Goal: Information Seeking & Learning: Learn about a topic

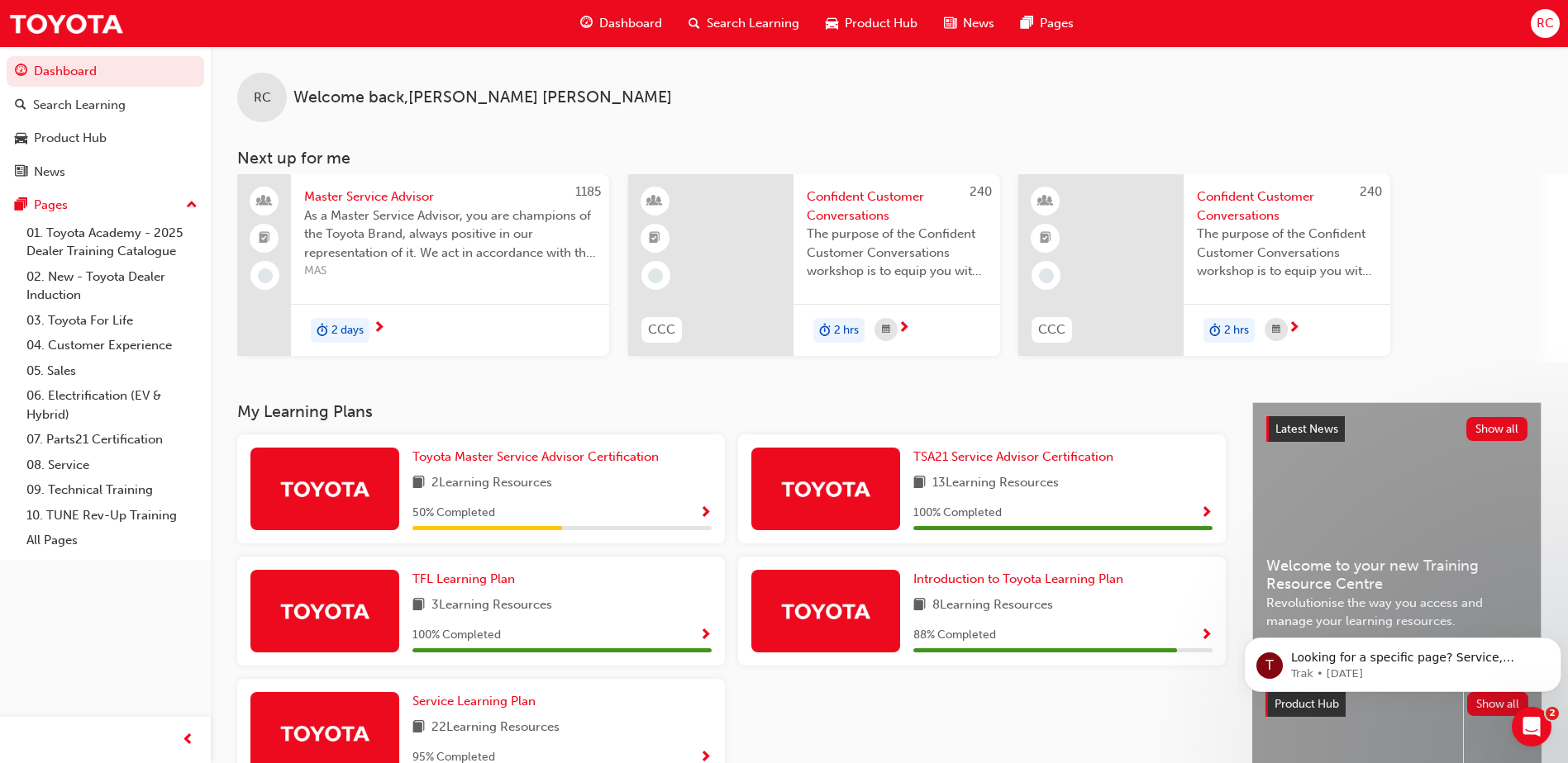
click at [858, 18] on span "Product Hub" at bounding box center [880, 24] width 72 height 19
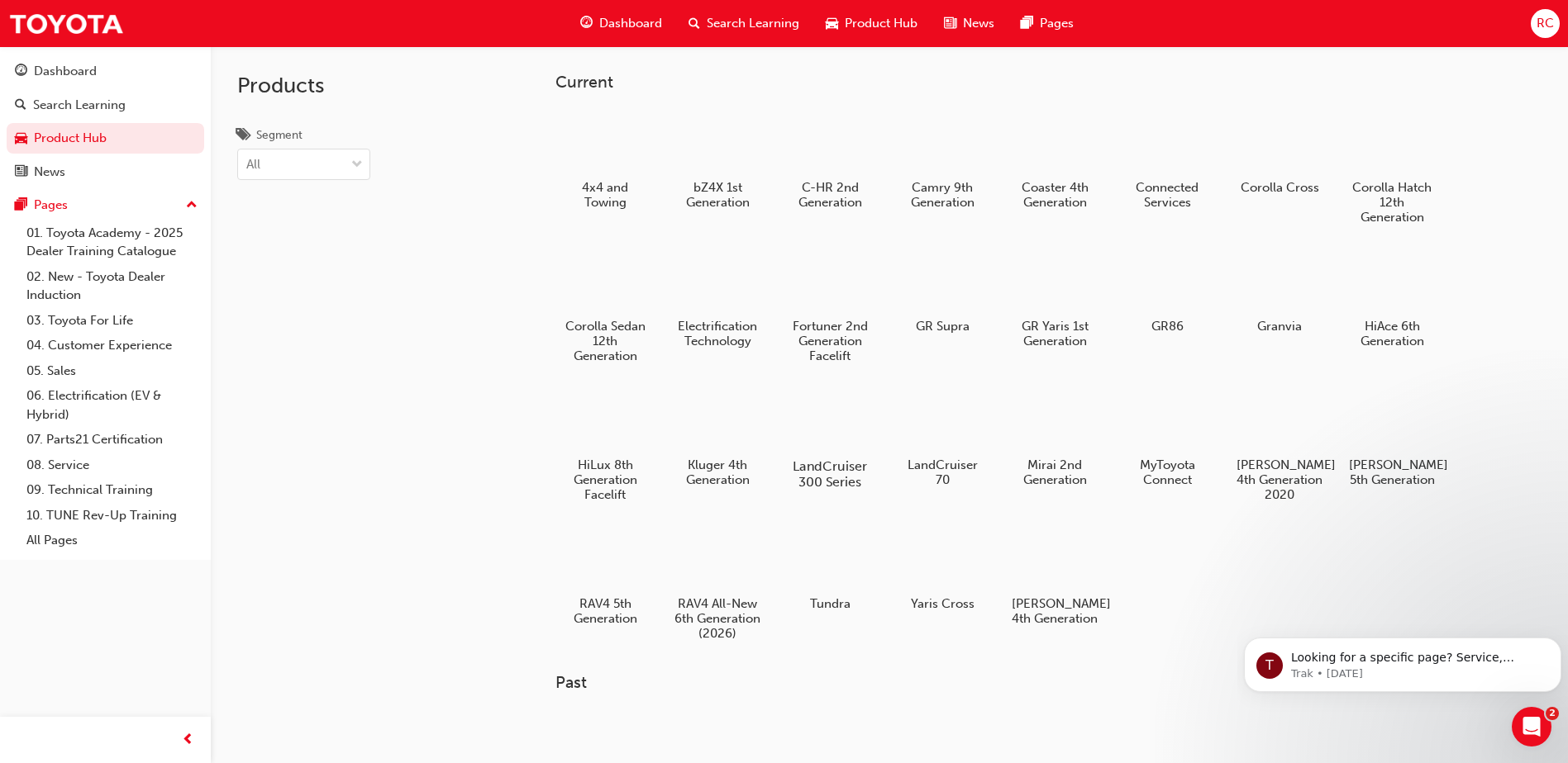
click at [829, 467] on h5 "LandCruiser 300 Series" at bounding box center [830, 474] width 92 height 31
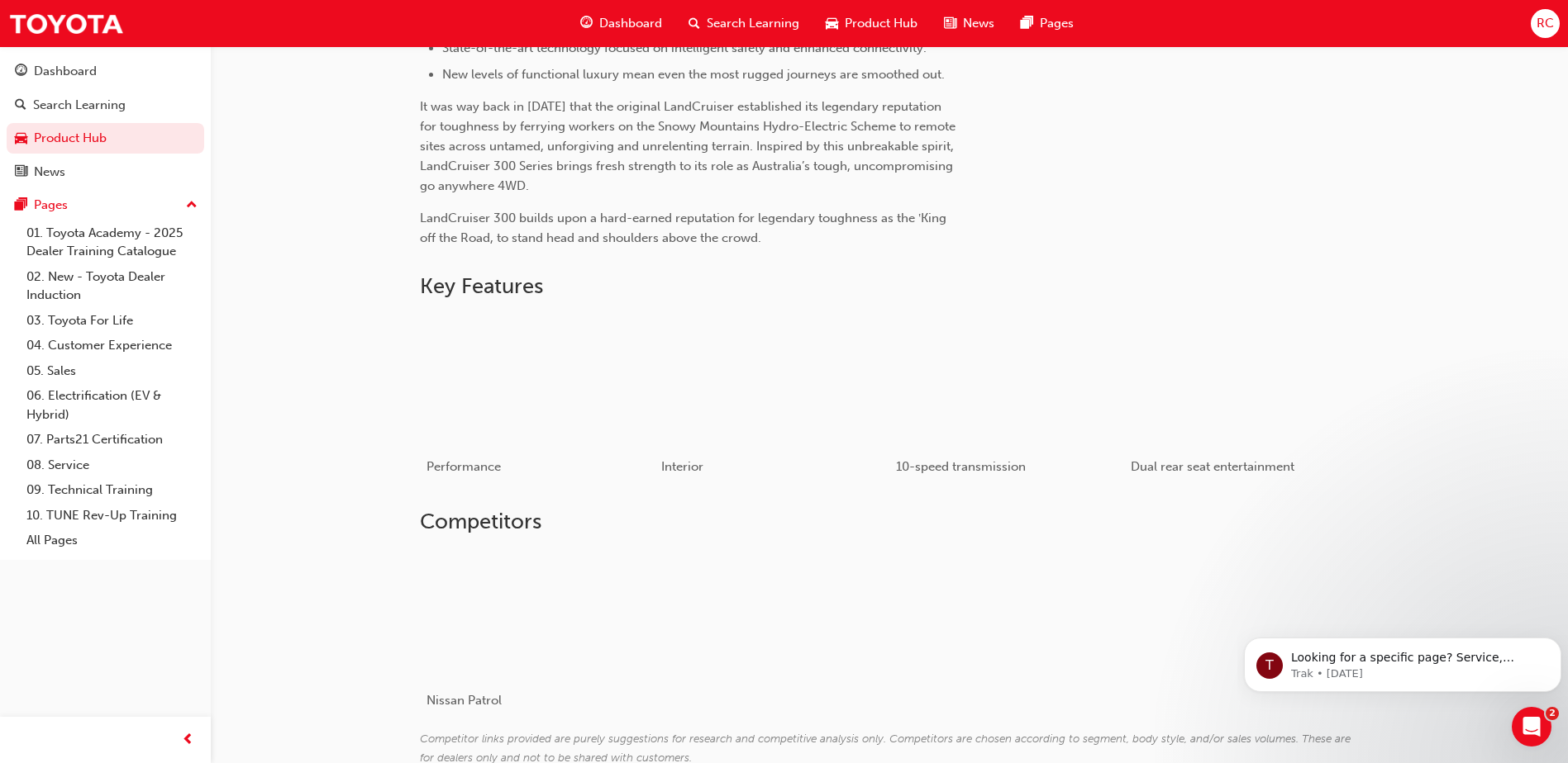
scroll to position [661, 0]
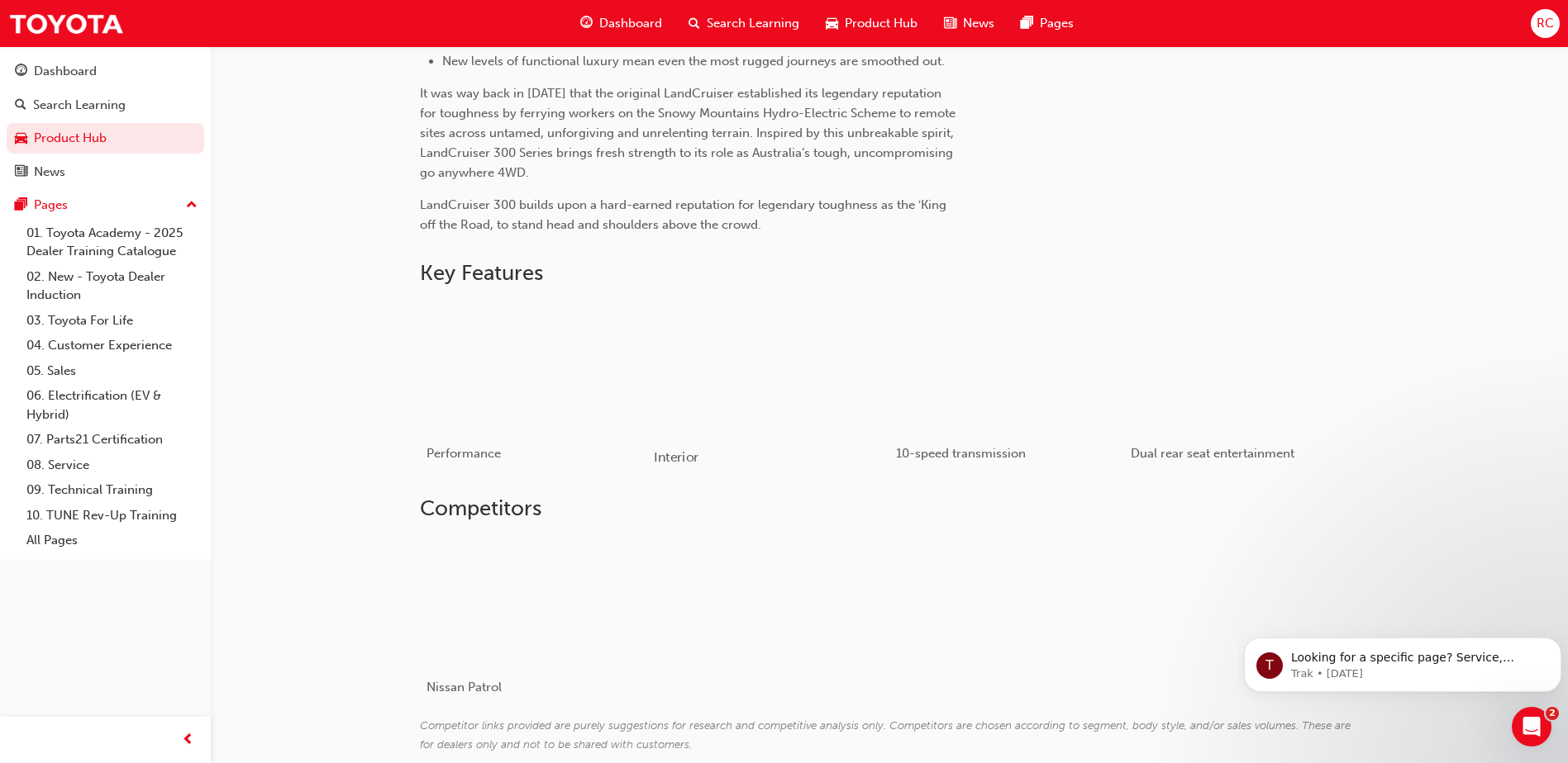
click at [806, 377] on div "button" at bounding box center [771, 367] width 236 height 133
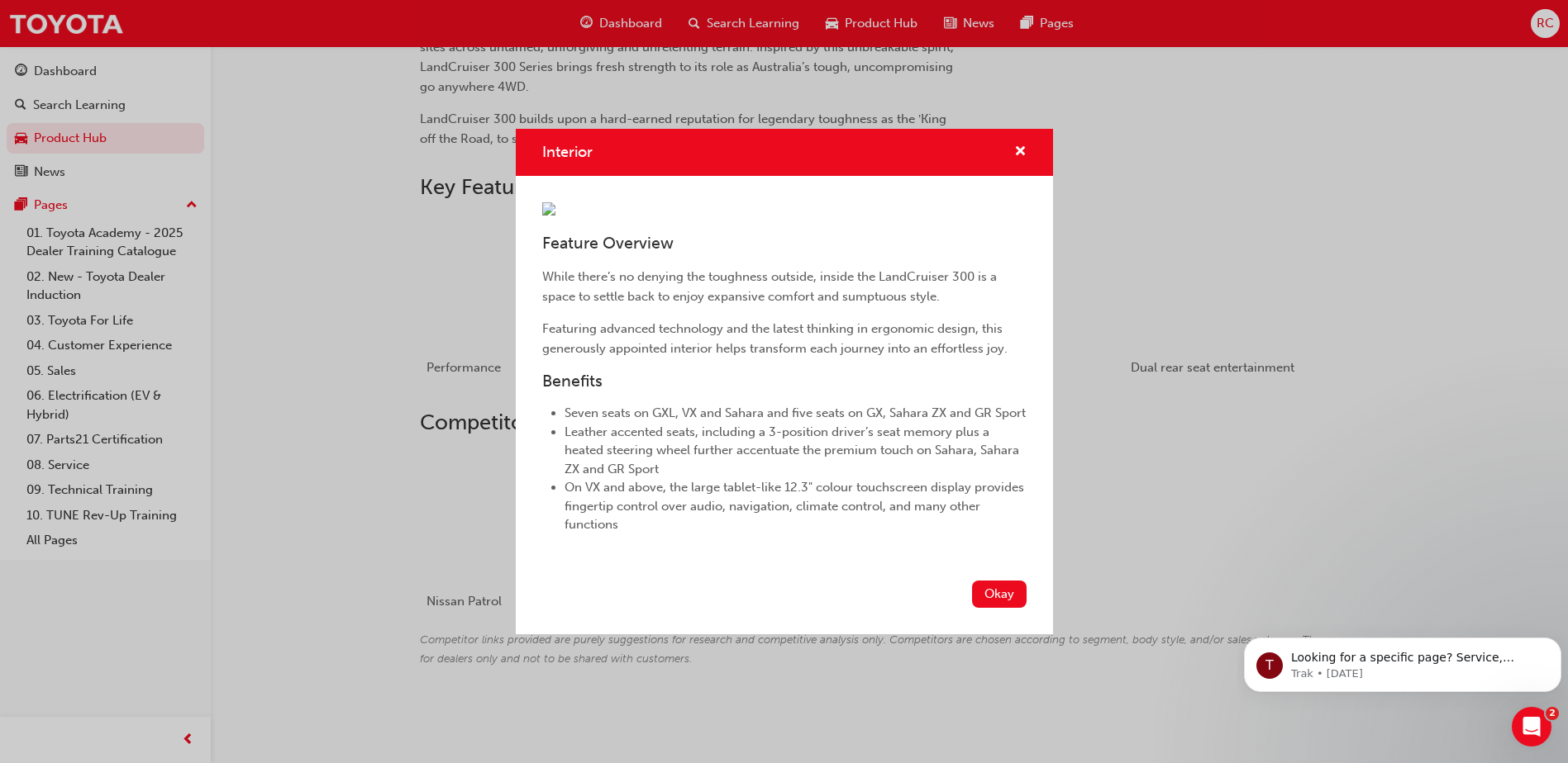
scroll to position [499, 0]
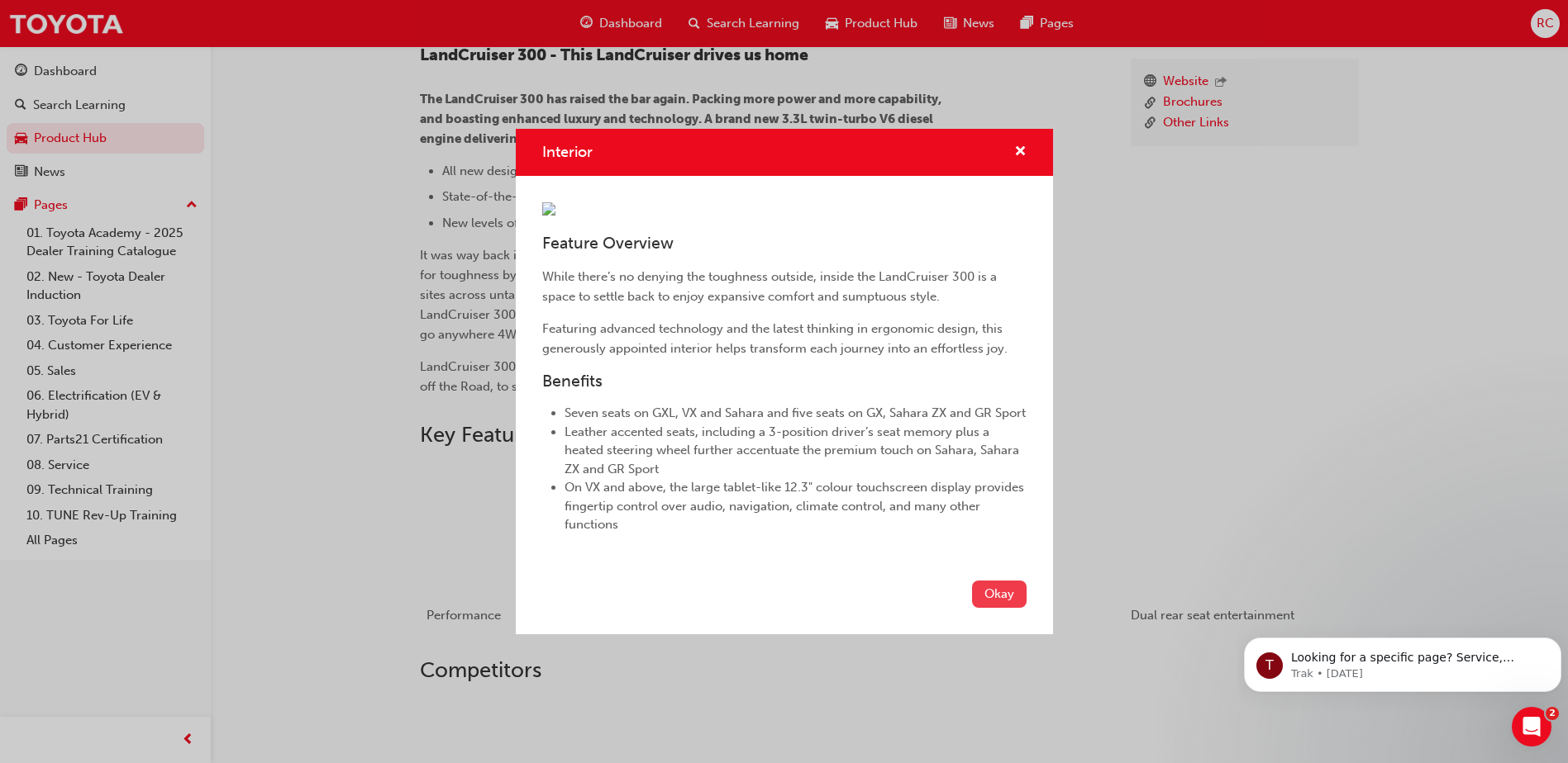
click at [991, 608] on button "Okay" at bounding box center [999, 594] width 55 height 27
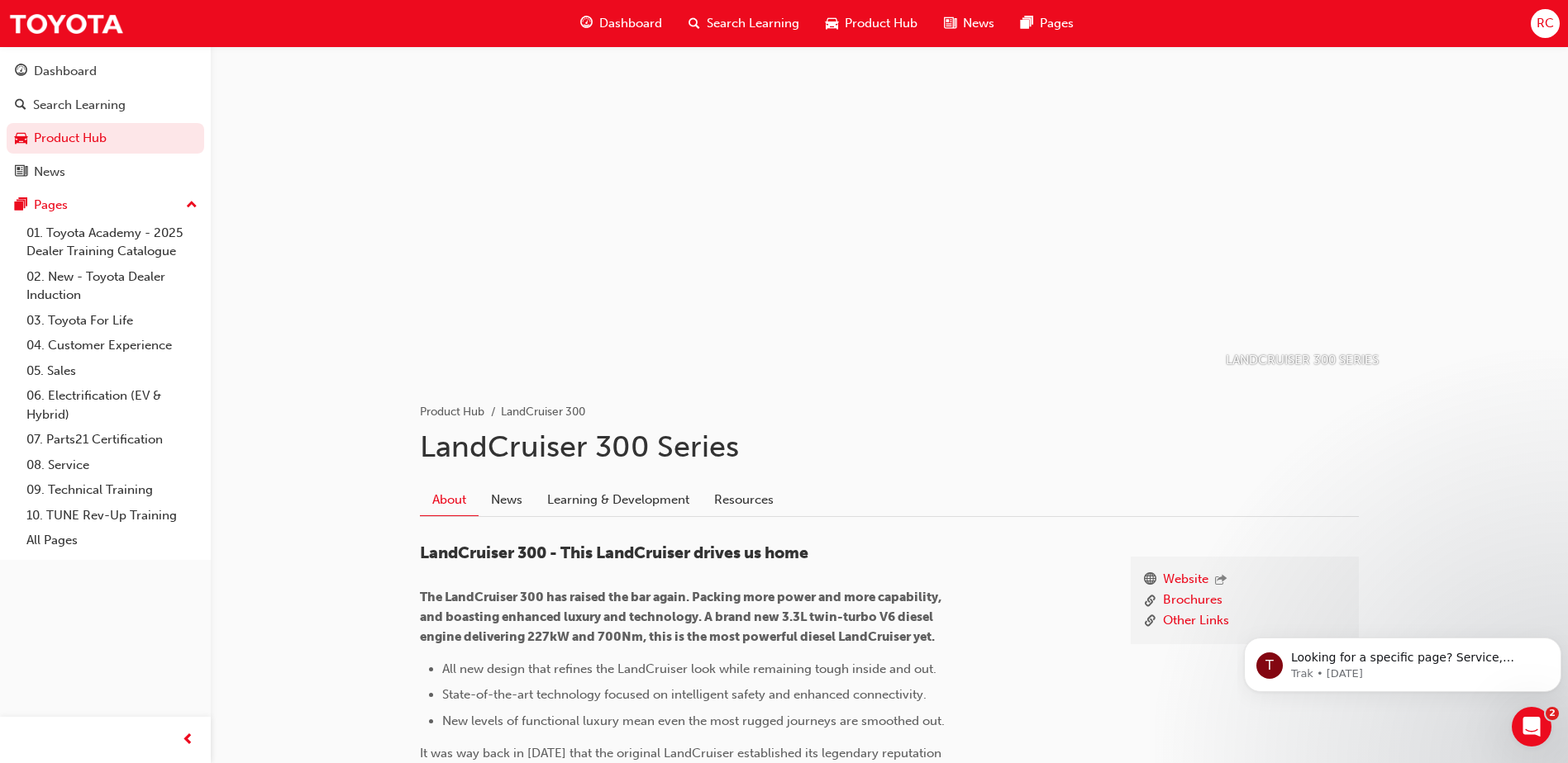
scroll to position [0, 0]
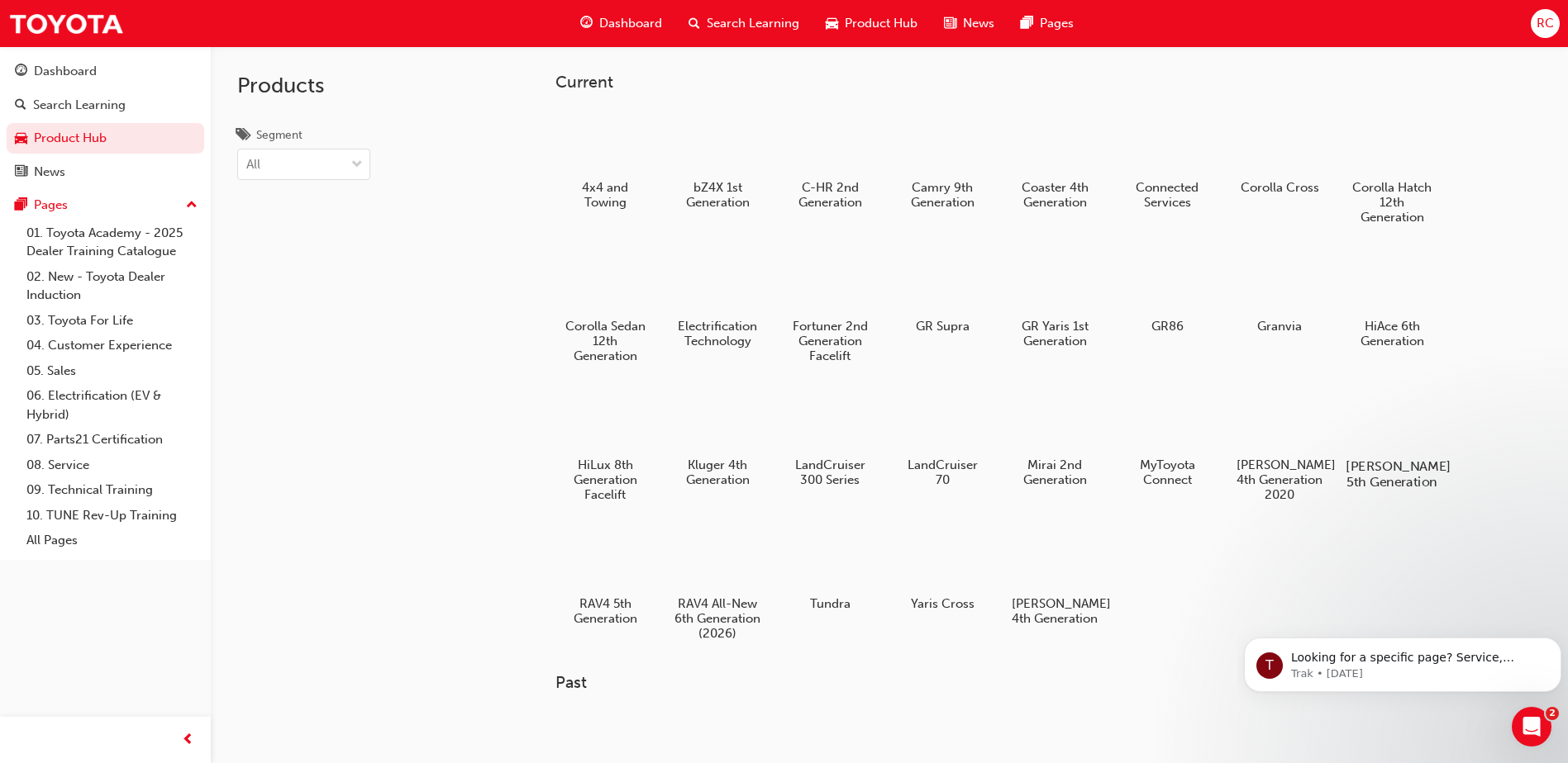
click at [1410, 467] on h5 "[PERSON_NAME] 5th Generation" at bounding box center [1392, 474] width 92 height 31
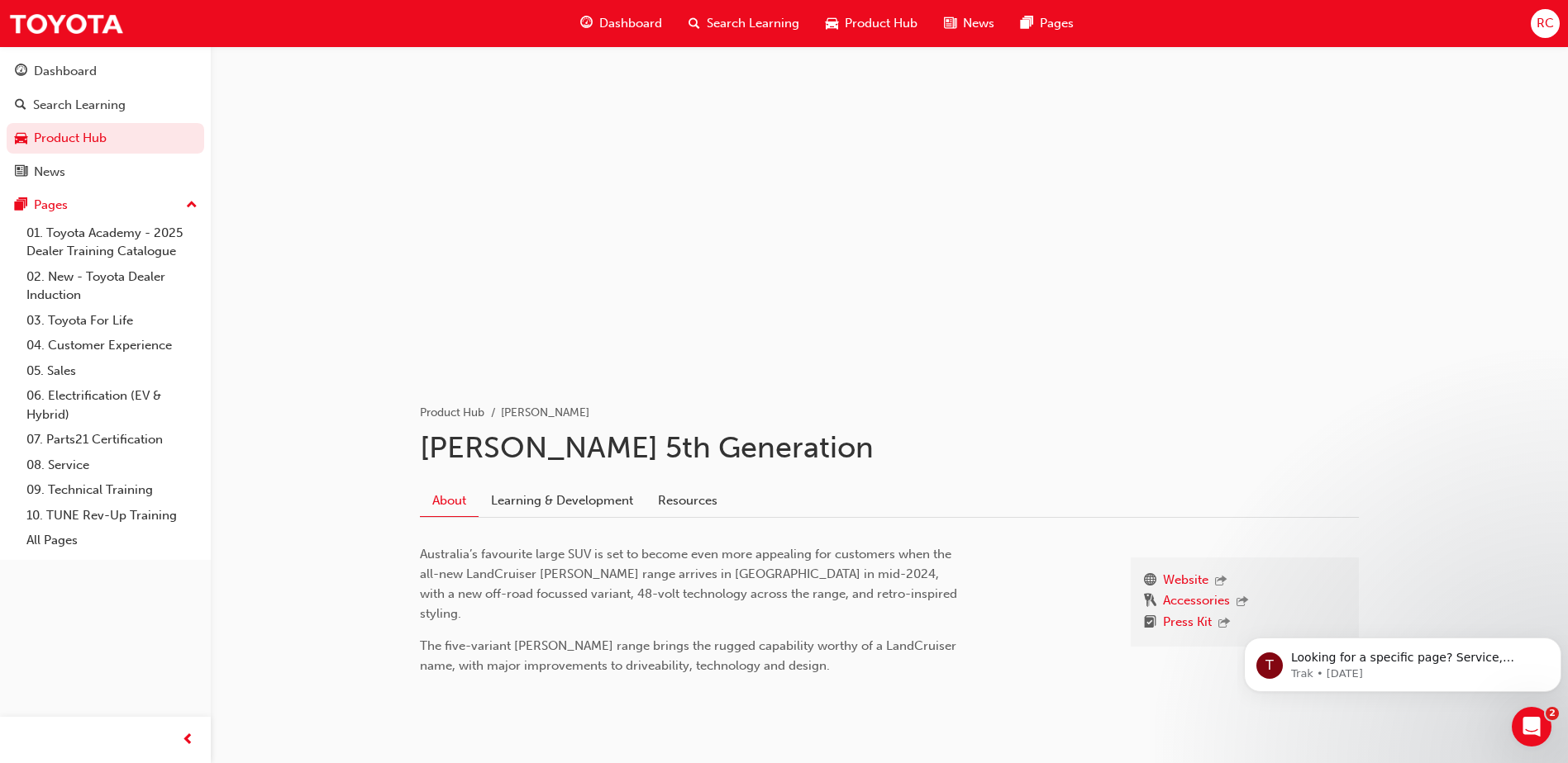
scroll to position [31, 0]
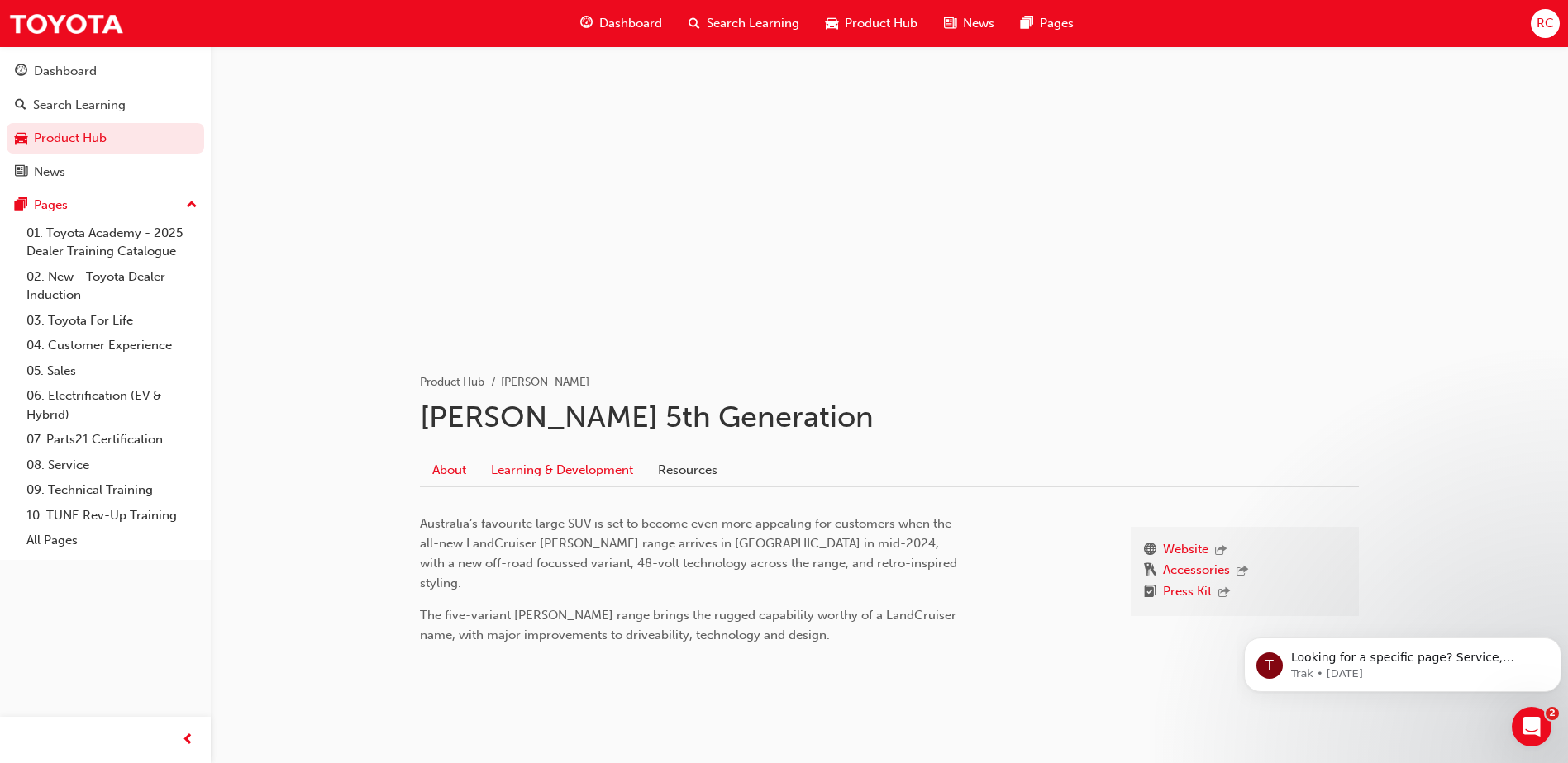
click at [544, 474] on link "Learning & Development" at bounding box center [562, 470] width 167 height 31
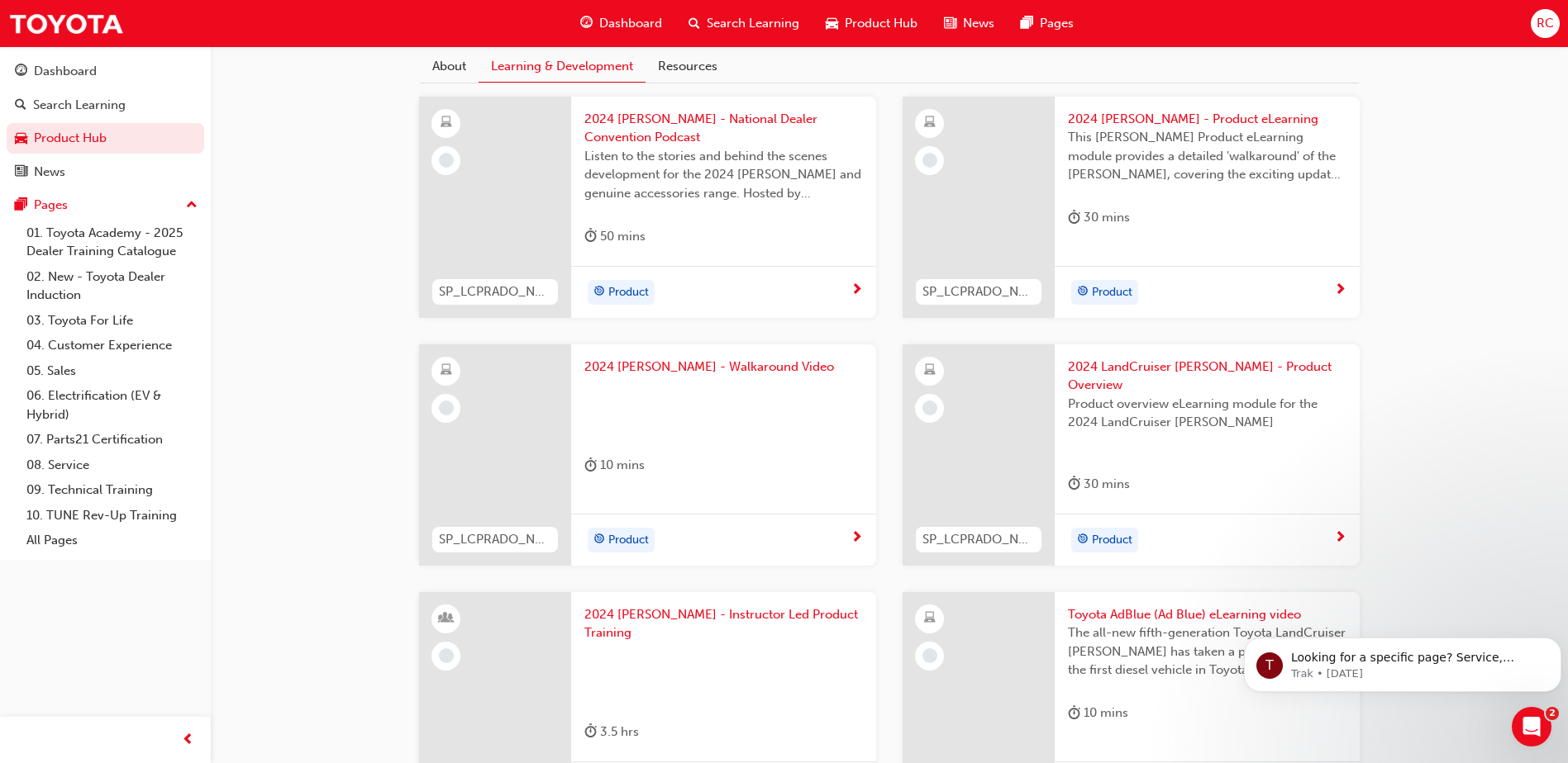
scroll to position [403, 0]
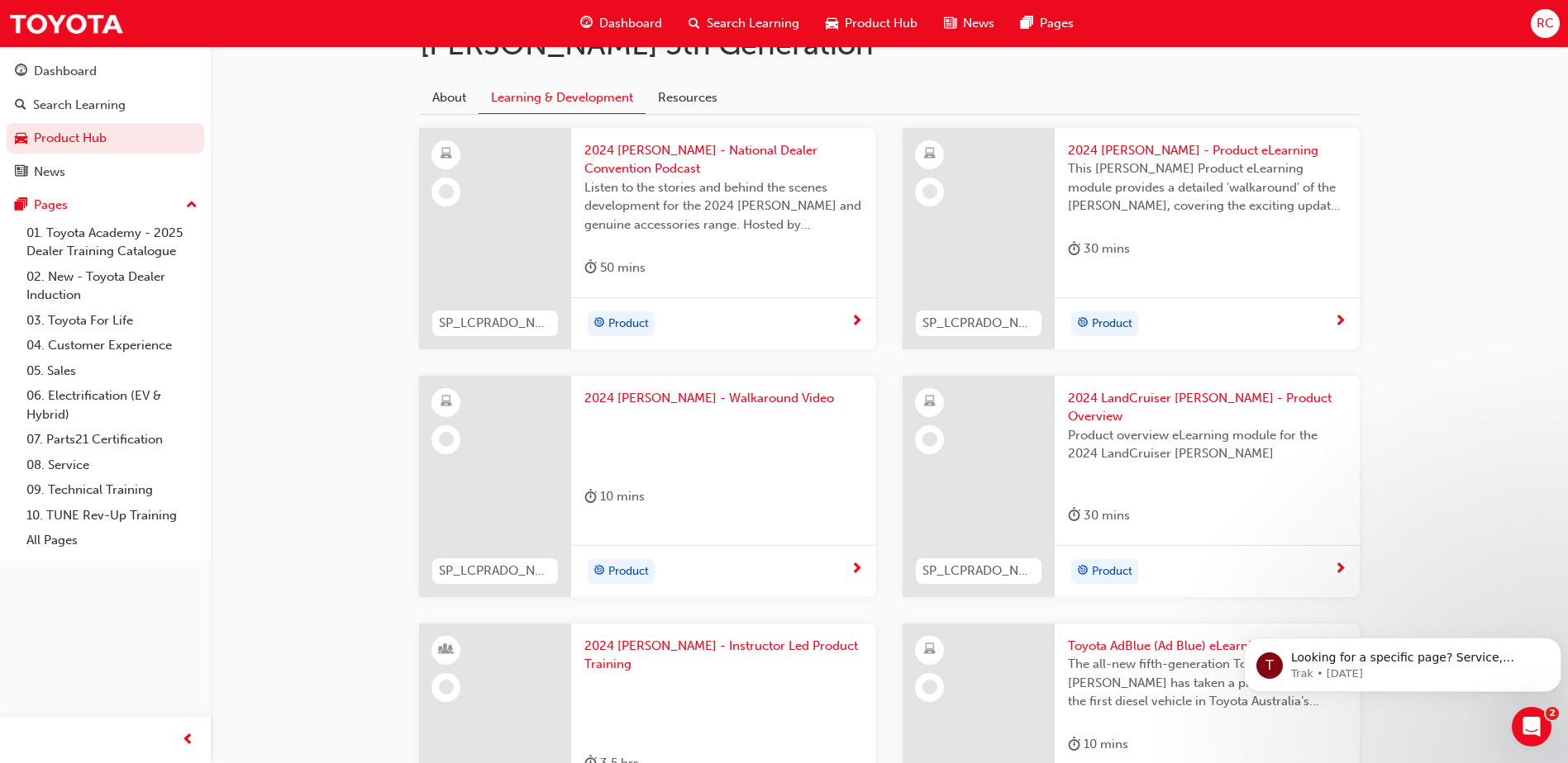
click at [767, 560] on div "Product" at bounding box center [717, 571] width 266 height 24
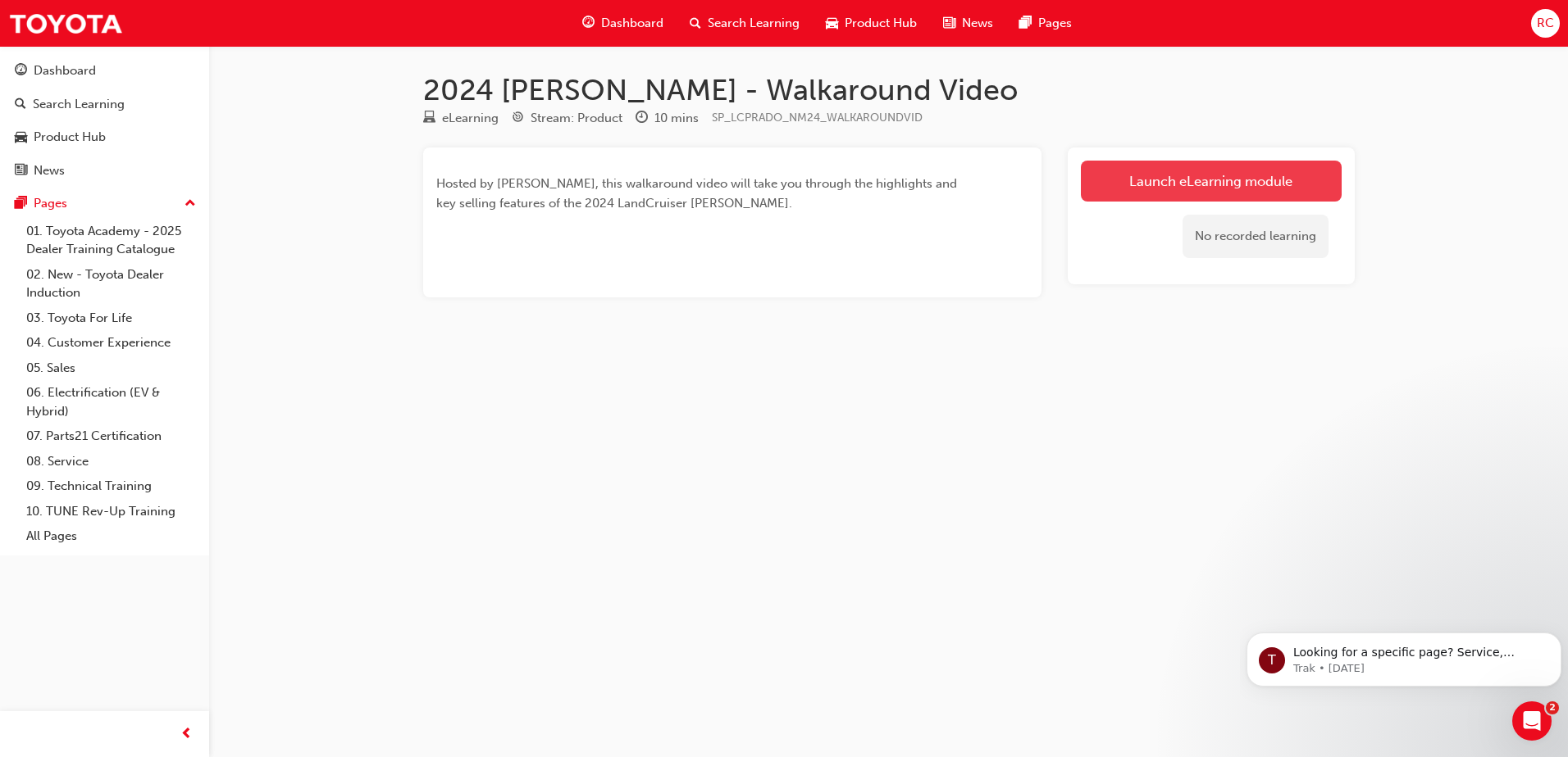
click at [1132, 172] on link "Launch eLearning module" at bounding box center [1211, 181] width 260 height 41
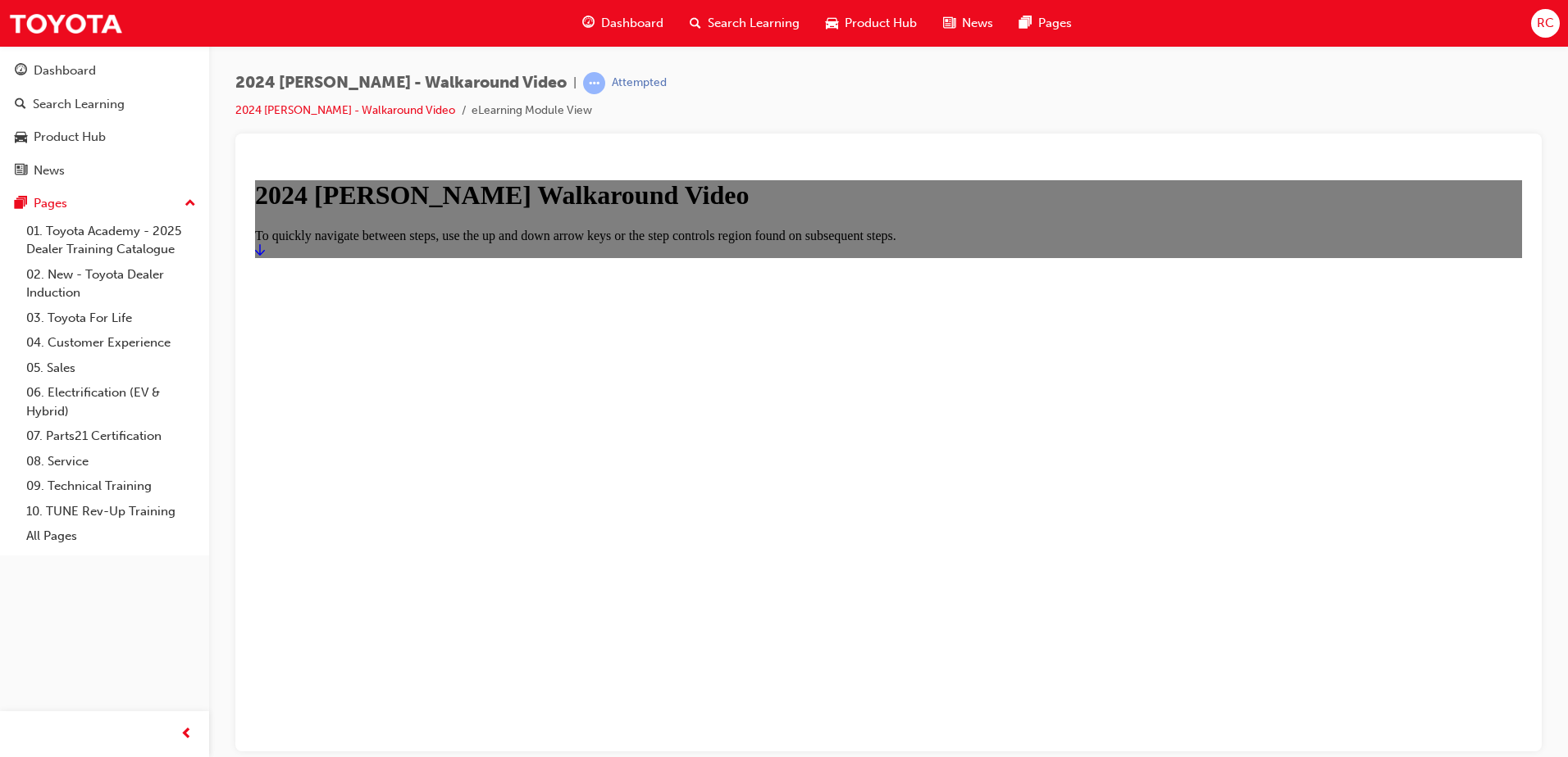
click at [265, 256] on icon "Start" at bounding box center [260, 248] width 10 height 13
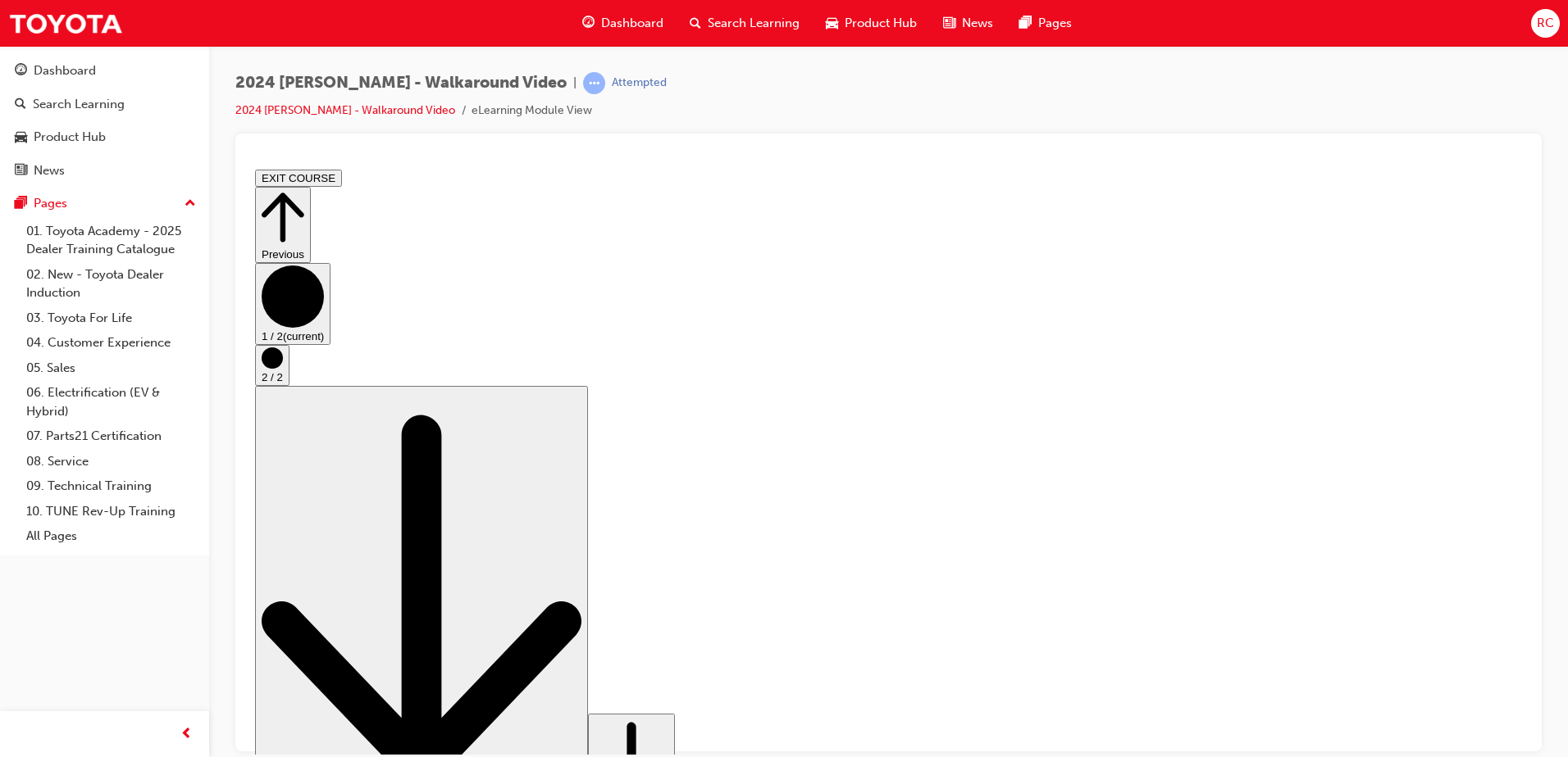
click at [305, 199] on icon "Step controls" at bounding box center [282, 216] width 42 height 56
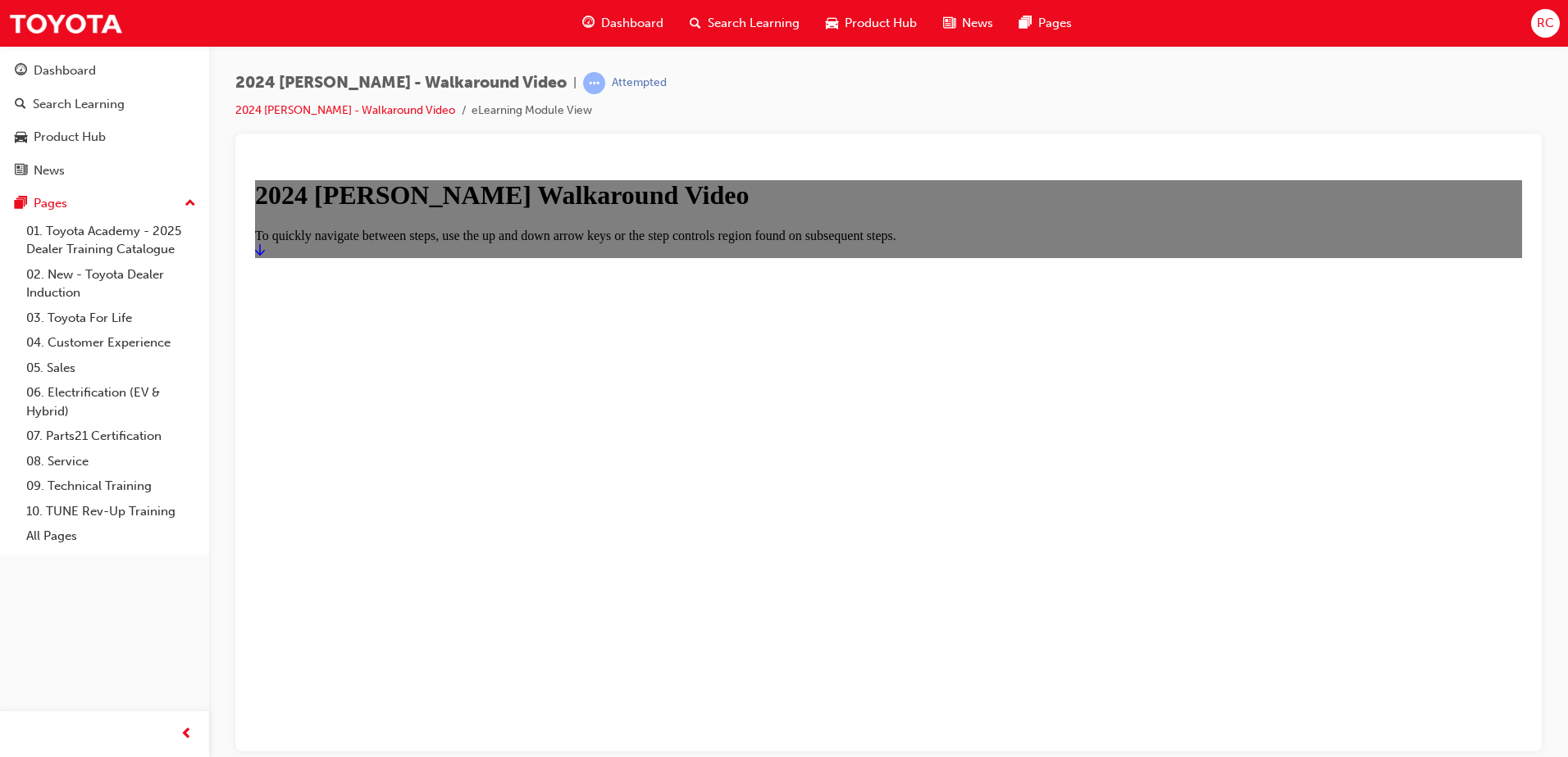
click at [614, 22] on span "Dashboard" at bounding box center [633, 23] width 62 height 19
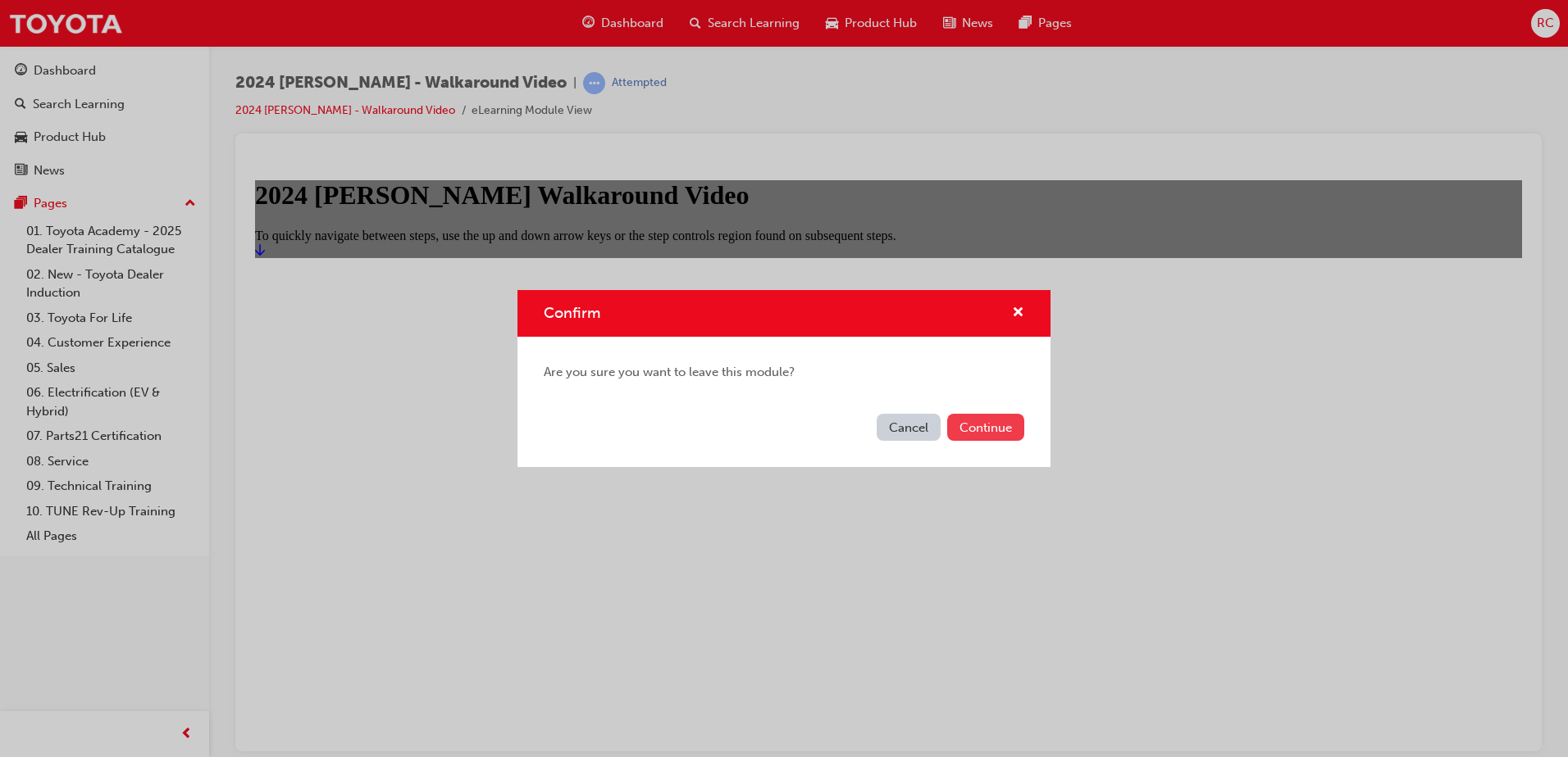
click at [994, 430] on button "Continue" at bounding box center [985, 427] width 77 height 27
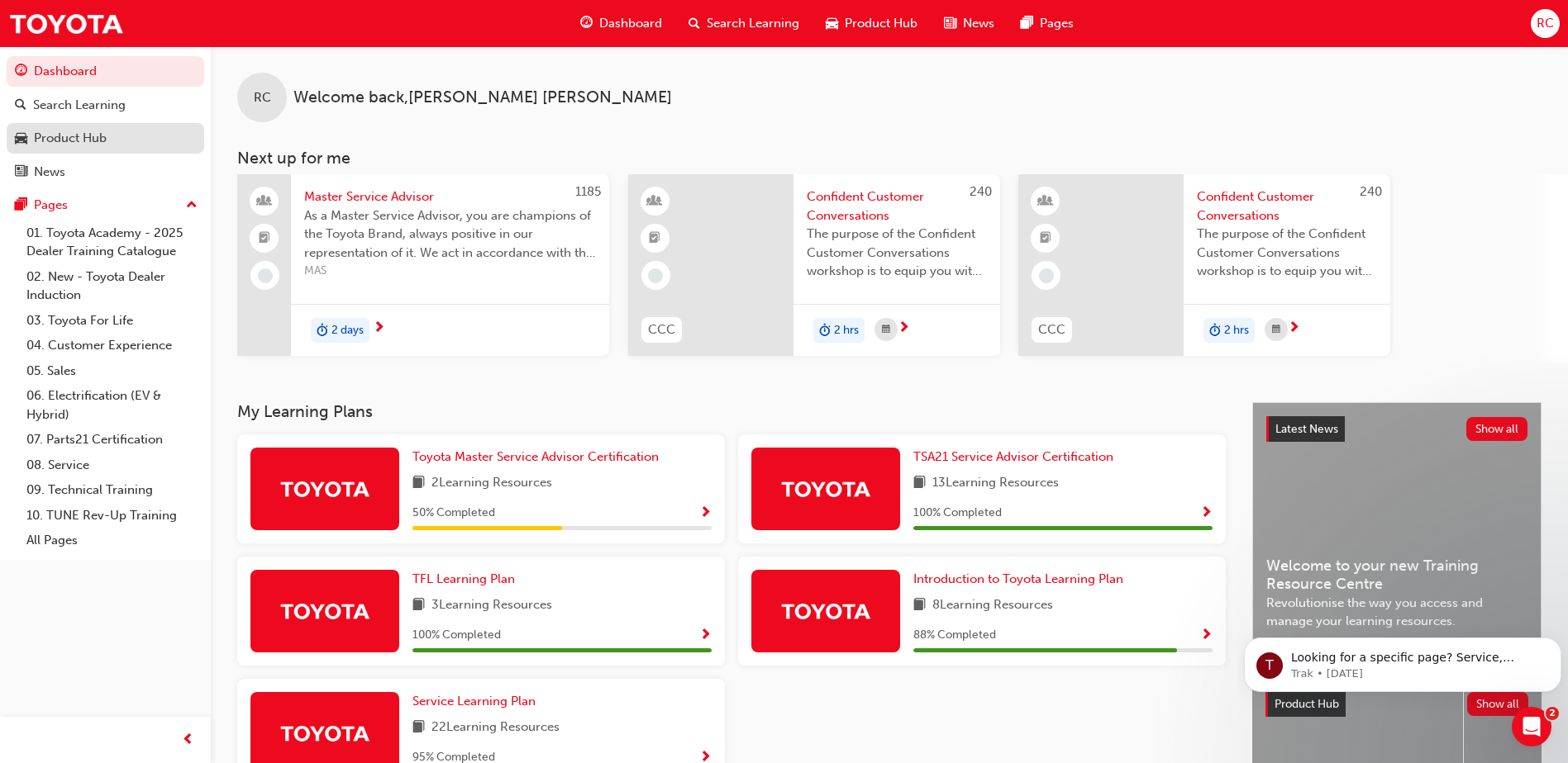
click at [107, 149] on link "Product Hub" at bounding box center [106, 138] width 197 height 31
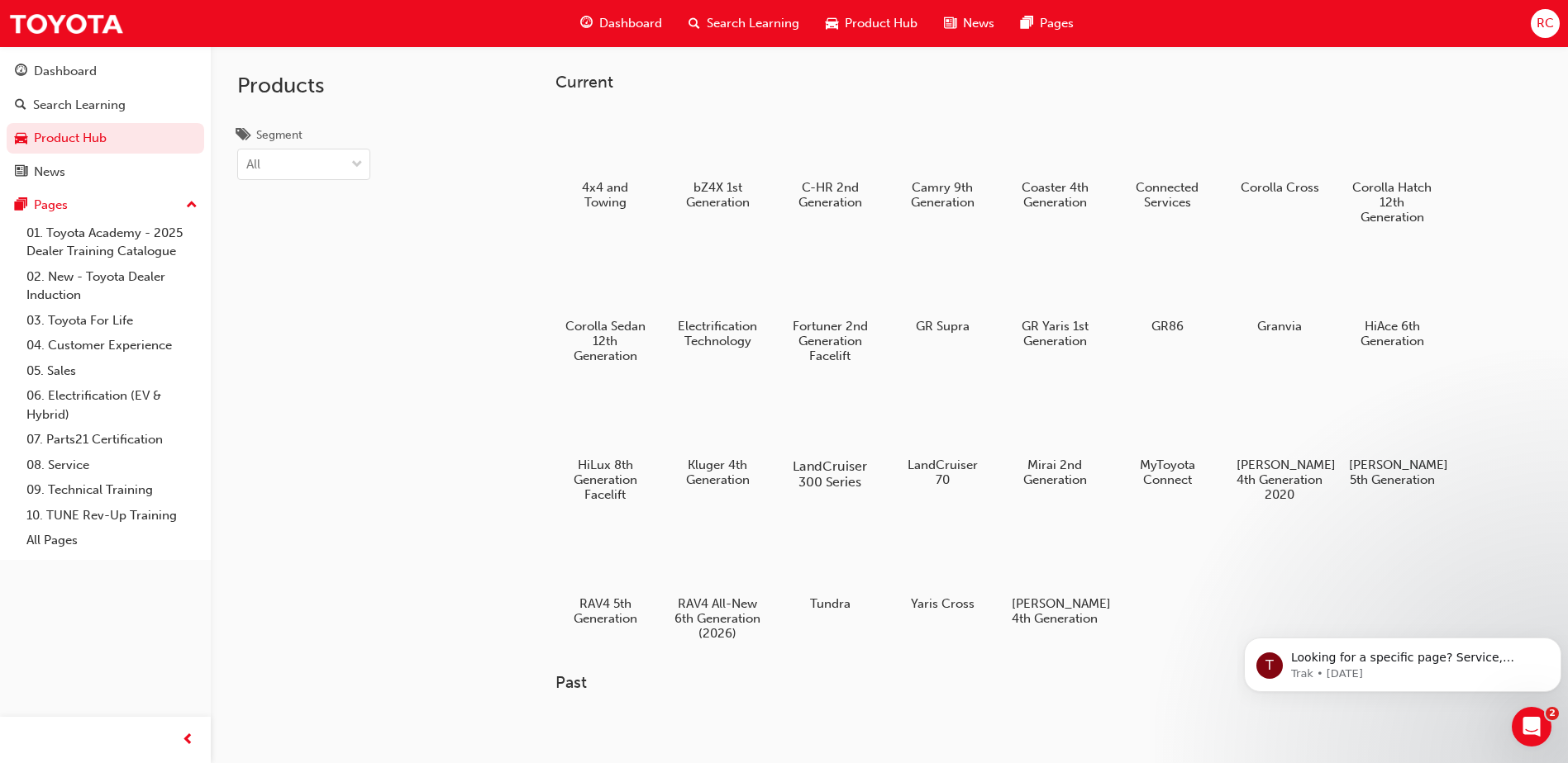
click at [844, 432] on div at bounding box center [830, 419] width 92 height 66
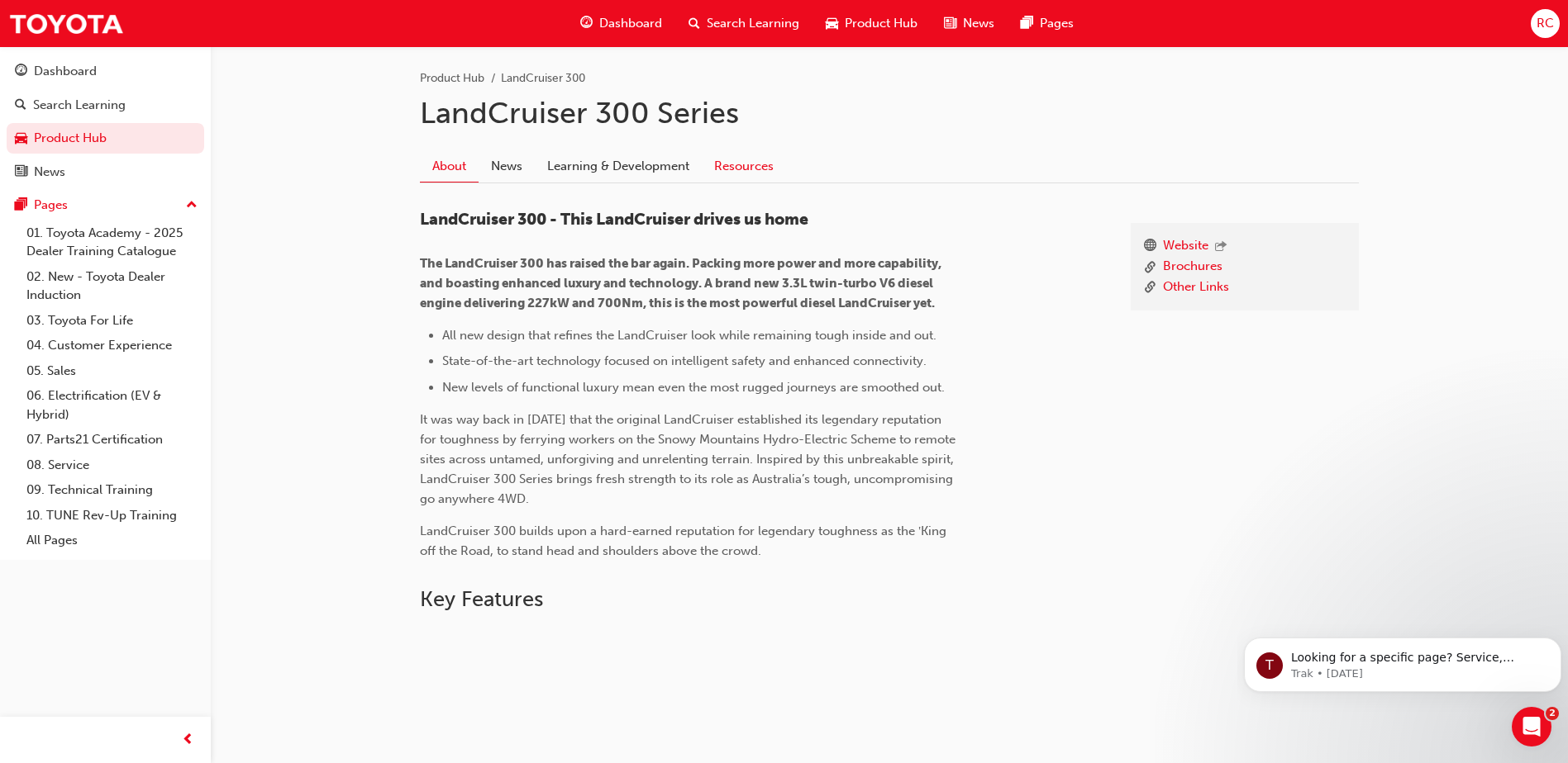
scroll to position [248, 0]
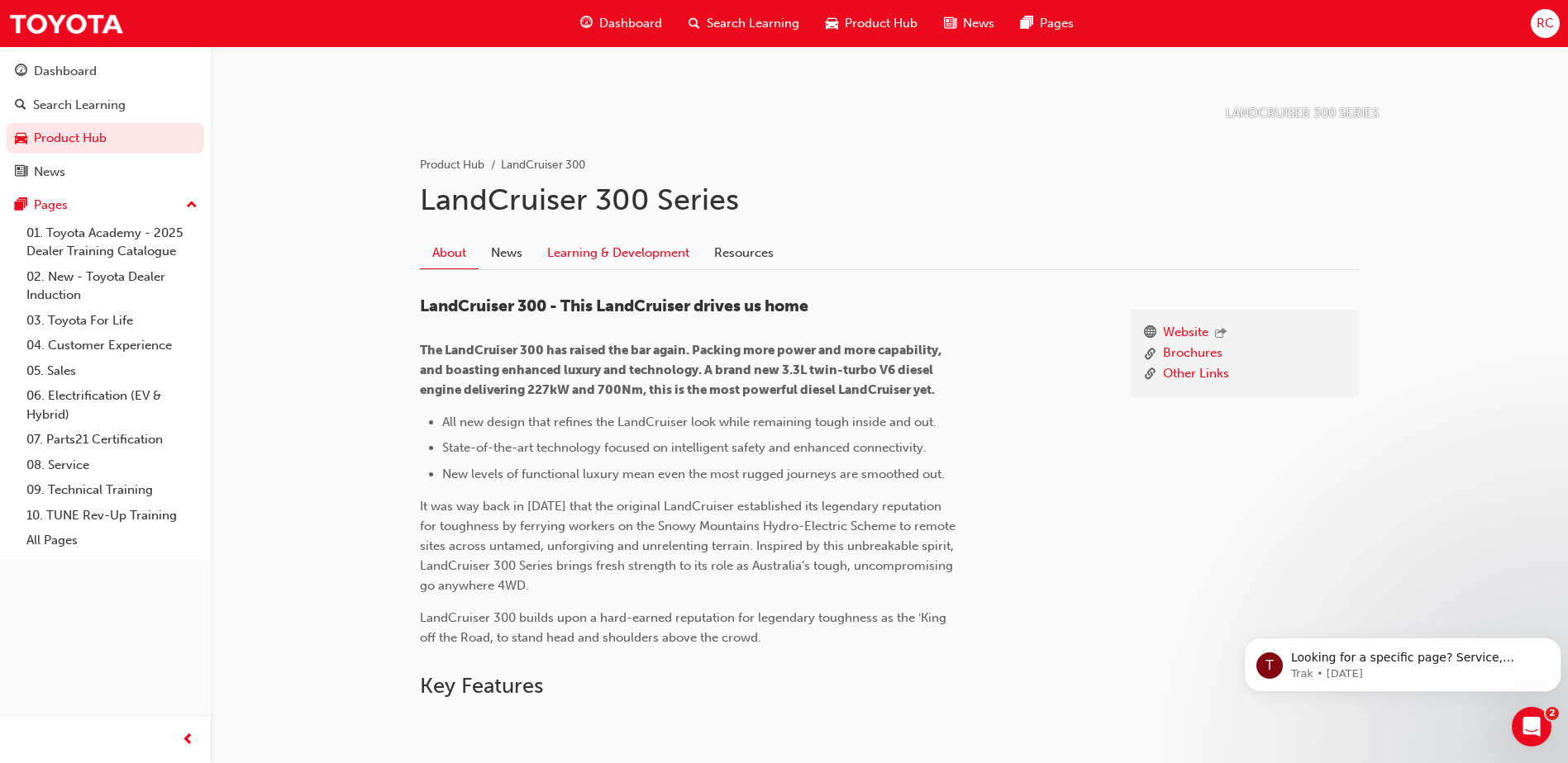
click at [638, 250] on link "Learning & Development" at bounding box center [618, 253] width 167 height 31
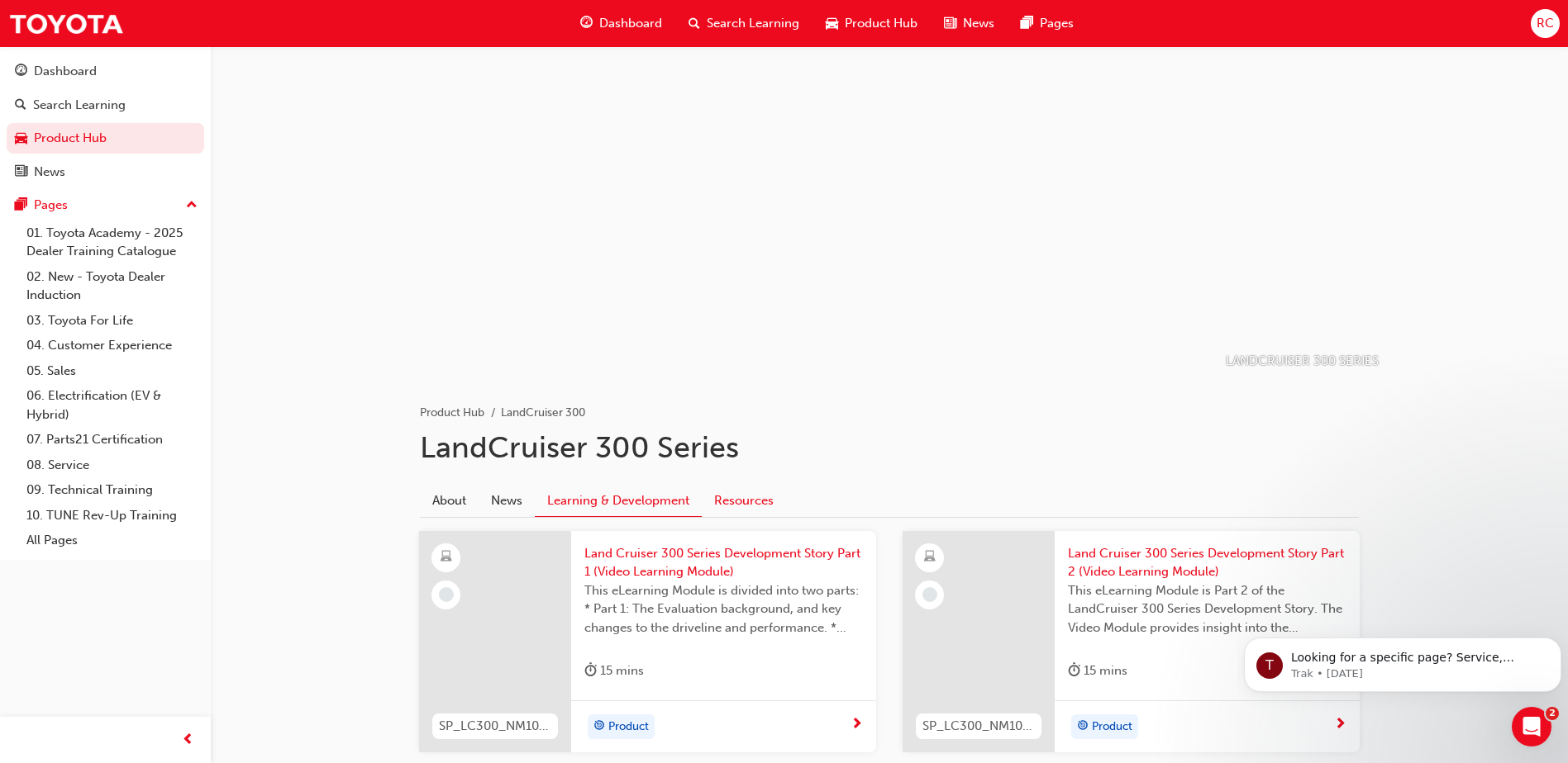
click at [717, 494] on link "Resources" at bounding box center [743, 501] width 85 height 31
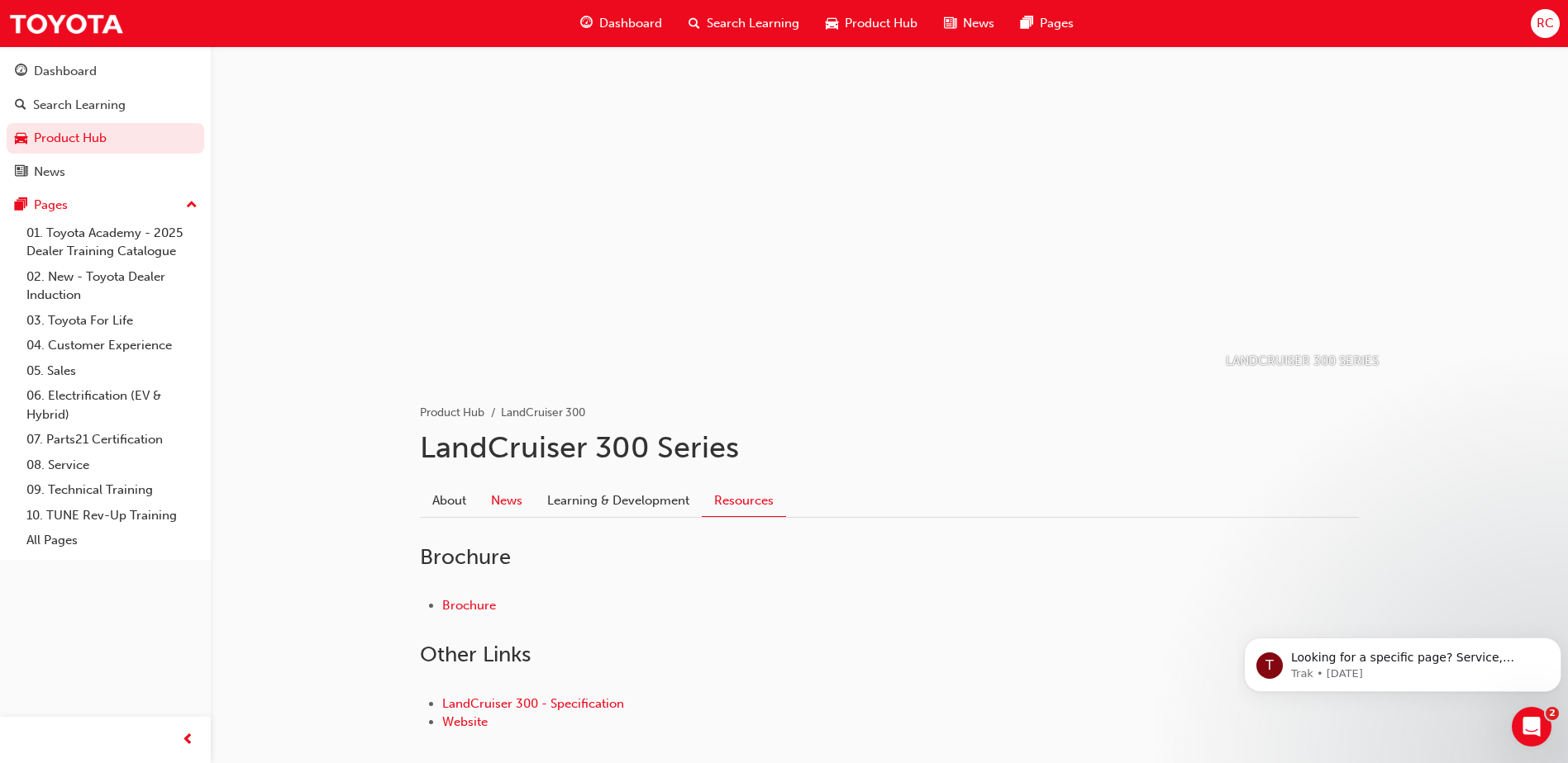
click at [524, 491] on link "News" at bounding box center [507, 501] width 56 height 31
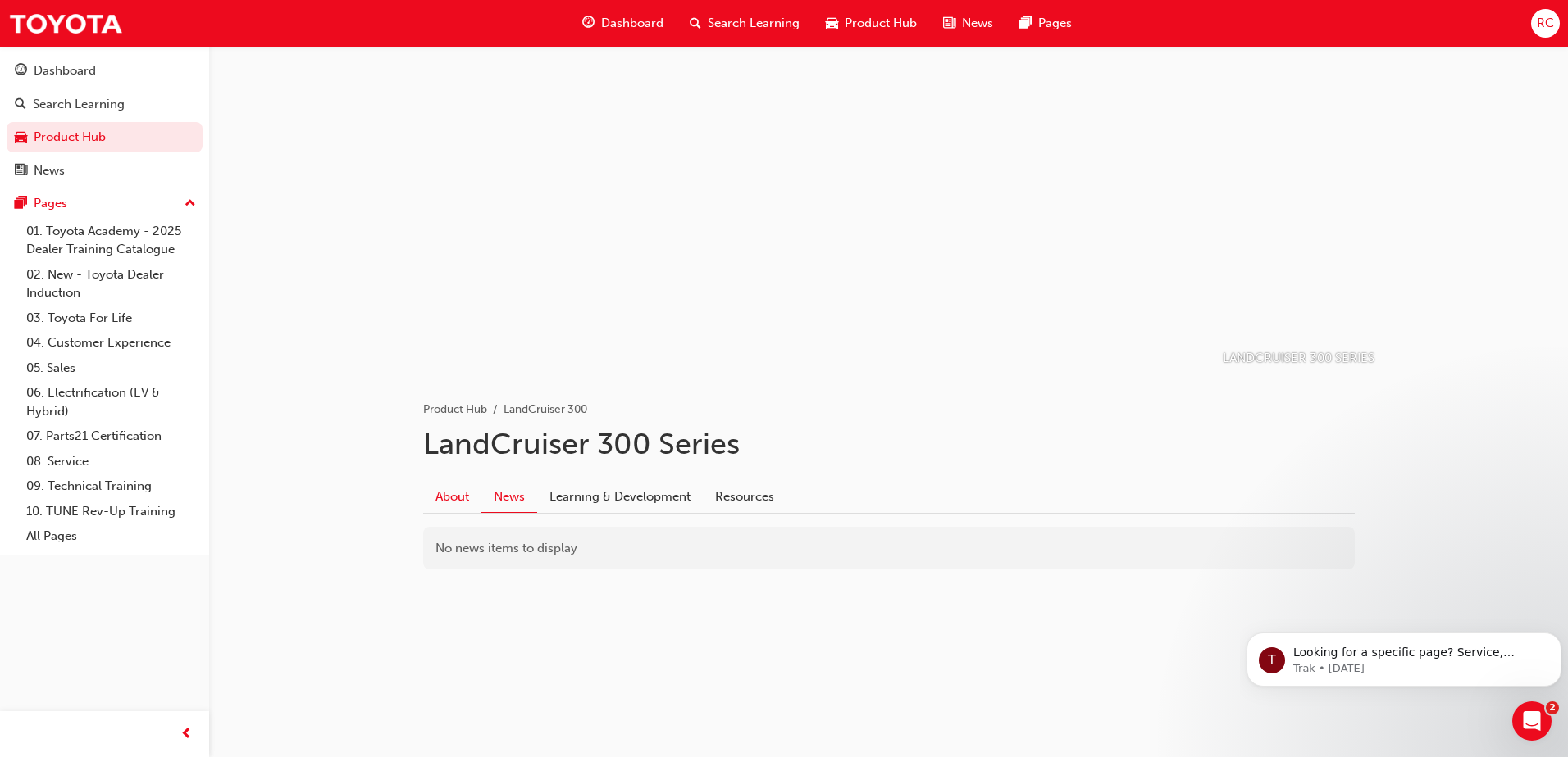
click at [460, 500] on link "About" at bounding box center [452, 497] width 58 height 31
